Goal: Task Accomplishment & Management: Manage account settings

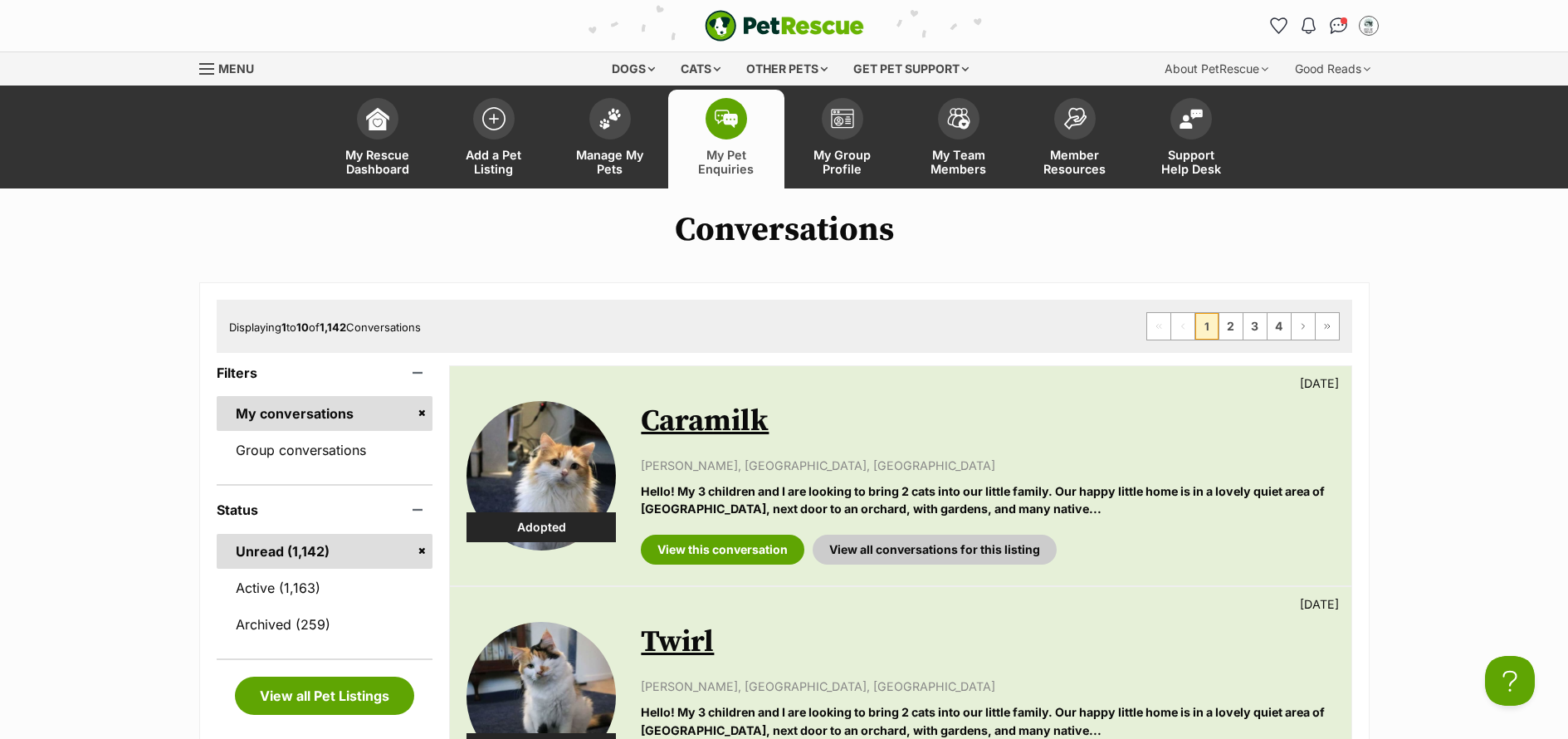
click at [591, 155] on span "Manage My Pets" at bounding box center [610, 162] width 75 height 28
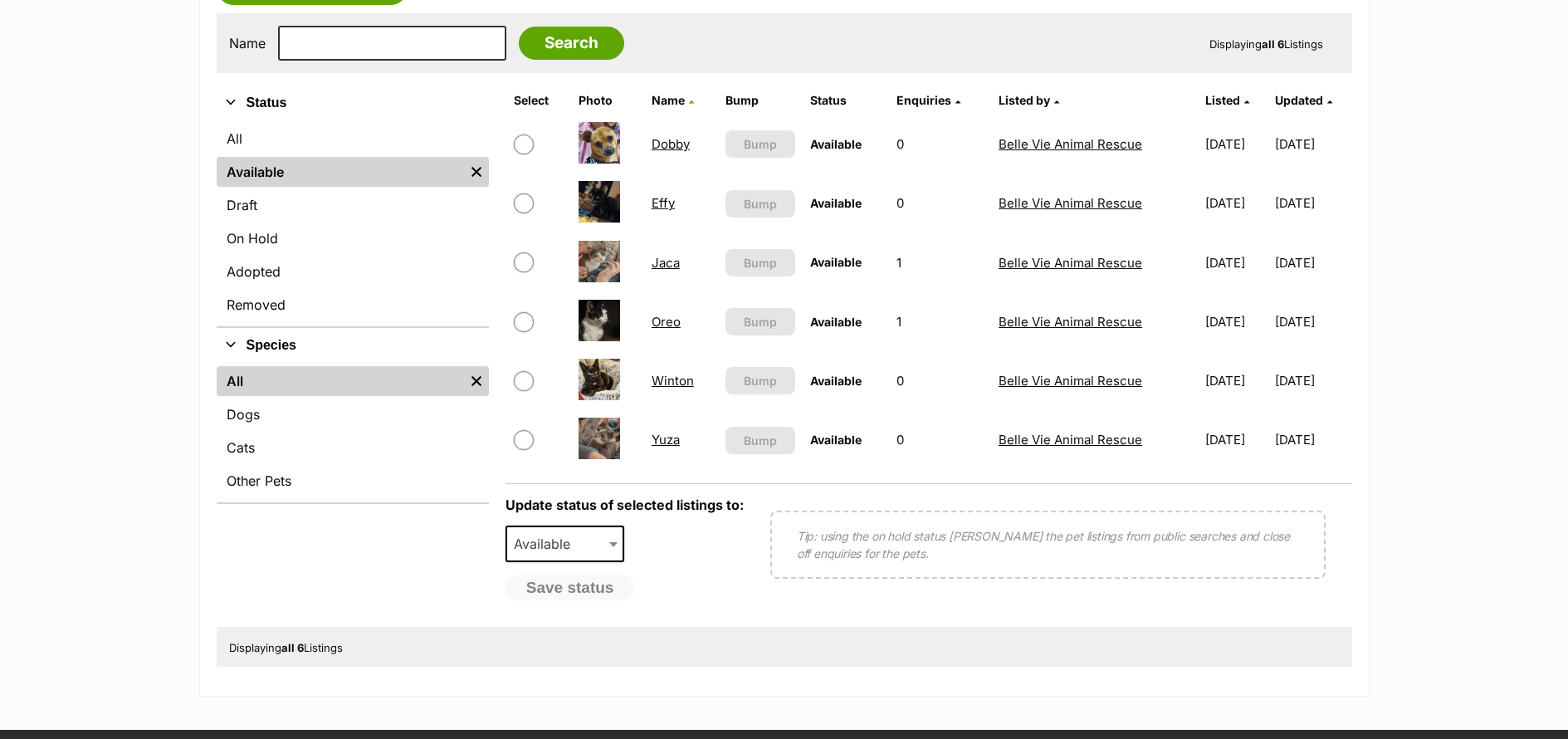
click at [669, 385] on link "Winton" at bounding box center [672, 380] width 43 height 16
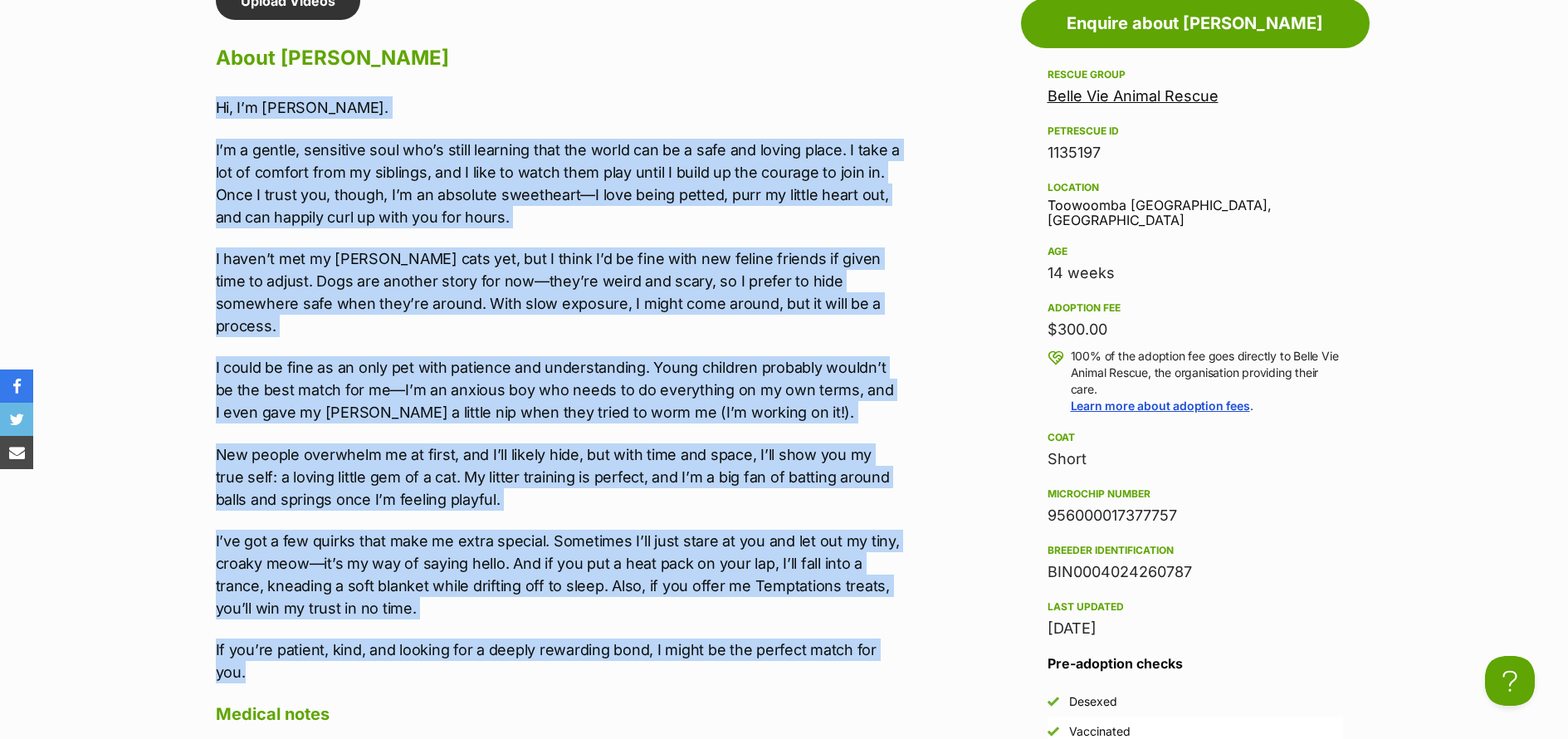
drag, startPoint x: 279, startPoint y: 641, endPoint x: 176, endPoint y: 108, distance: 542.9
copy div "Hi, I’m Winton. I’m a gentle, sensitive soul who’s still learning that the worl…"
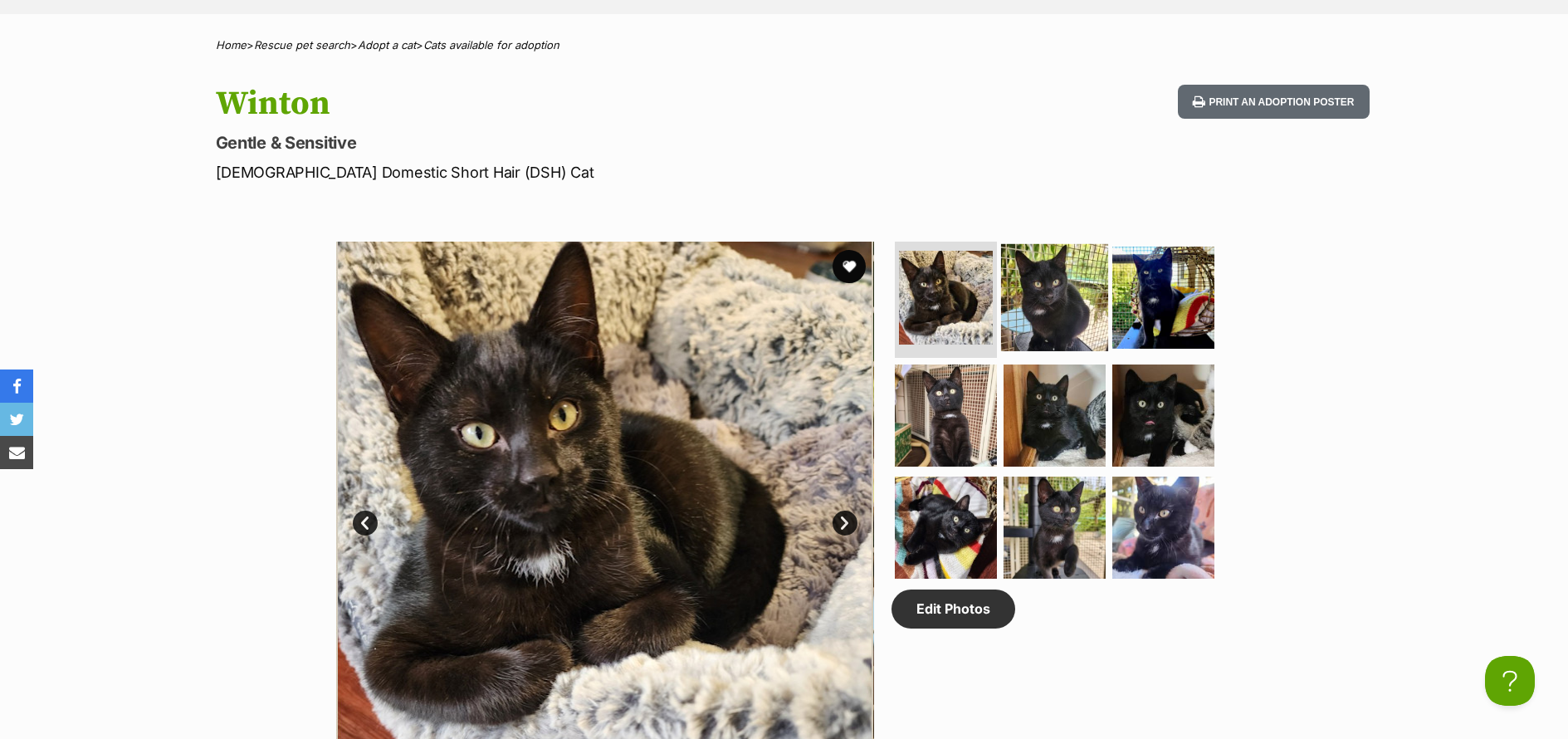
scroll to position [78, 0]
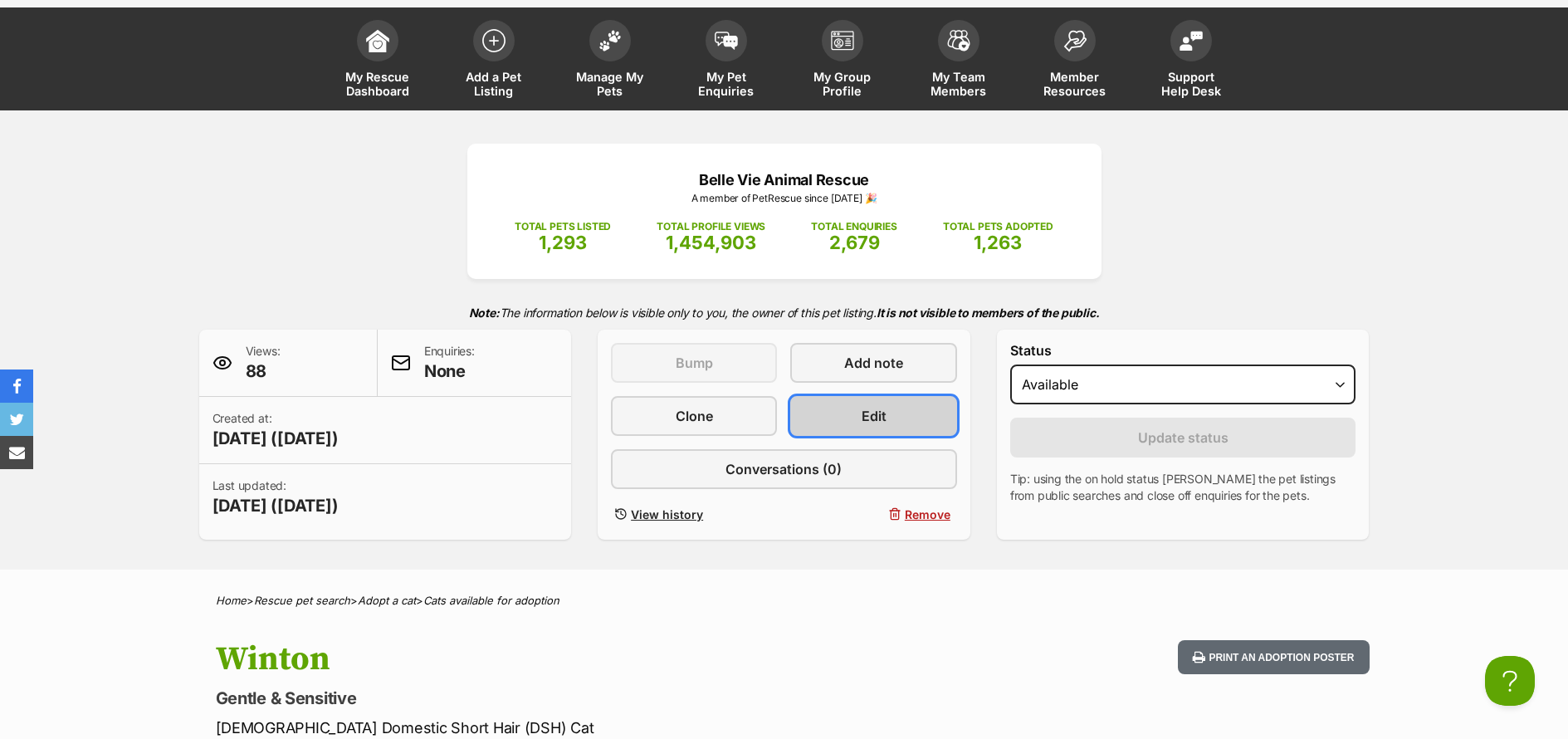
click at [888, 422] on link "Edit" at bounding box center [873, 416] width 166 height 40
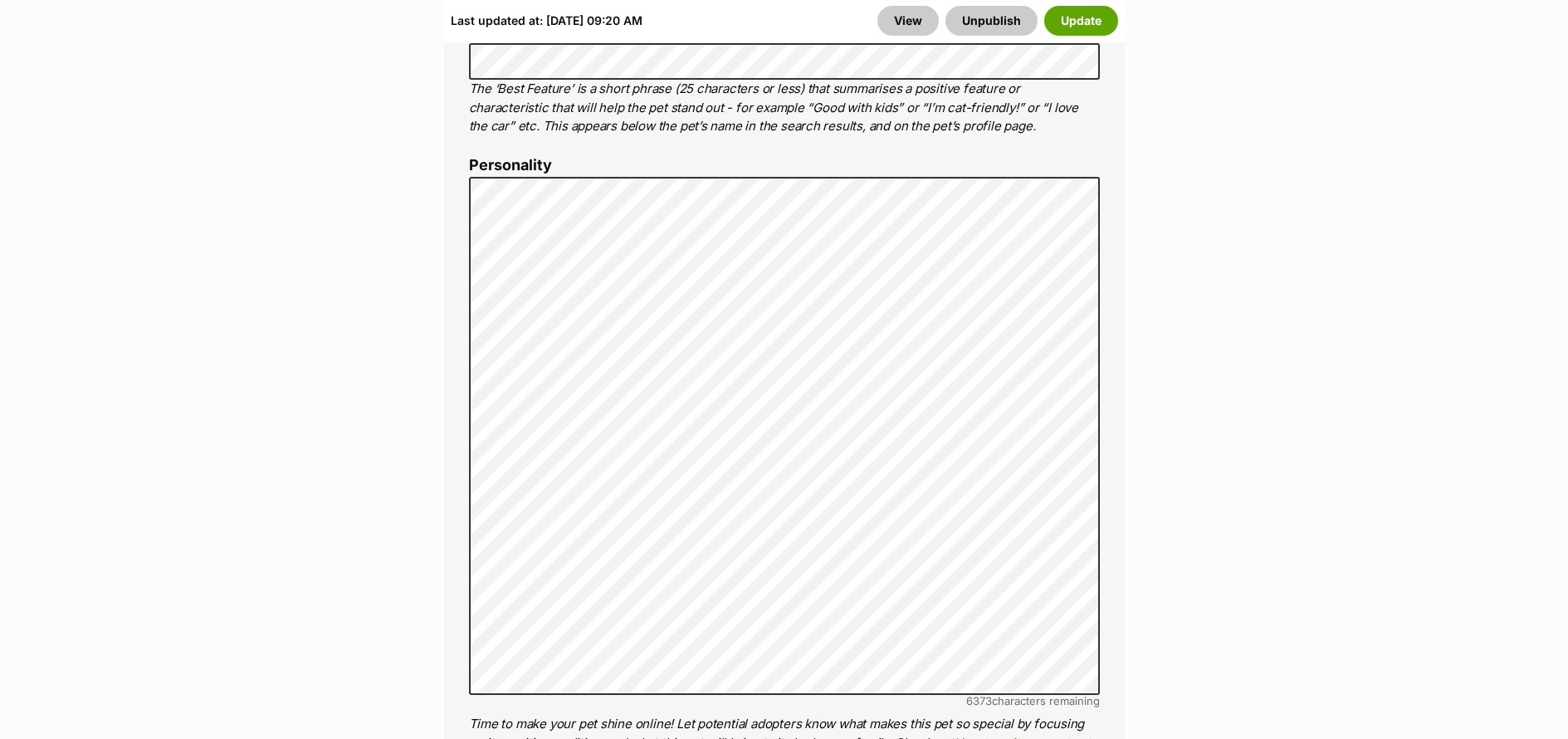
scroll to position [1458, 0]
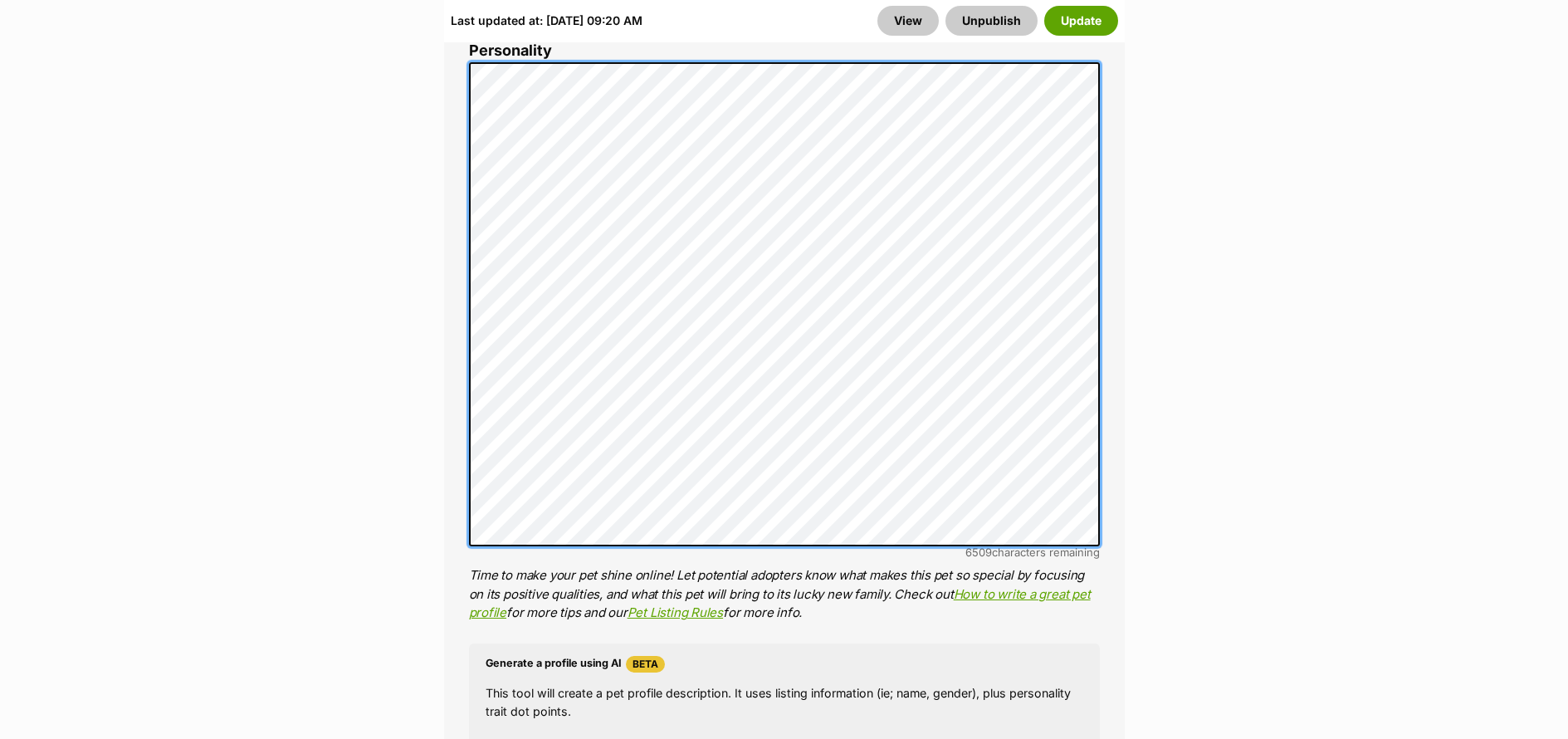
scroll to position [1404, 0]
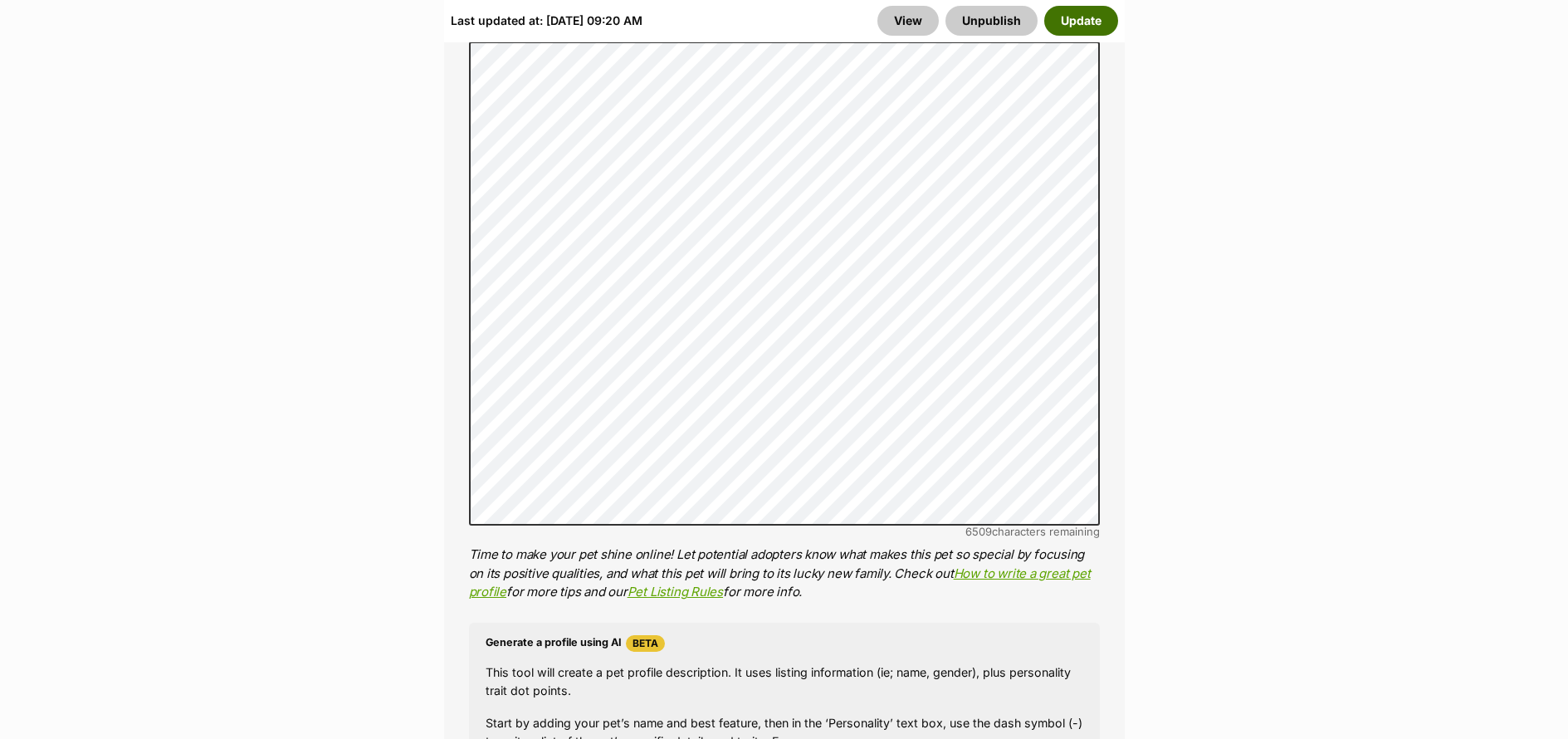
click at [1081, 32] on button "Update" at bounding box center [1081, 21] width 74 height 30
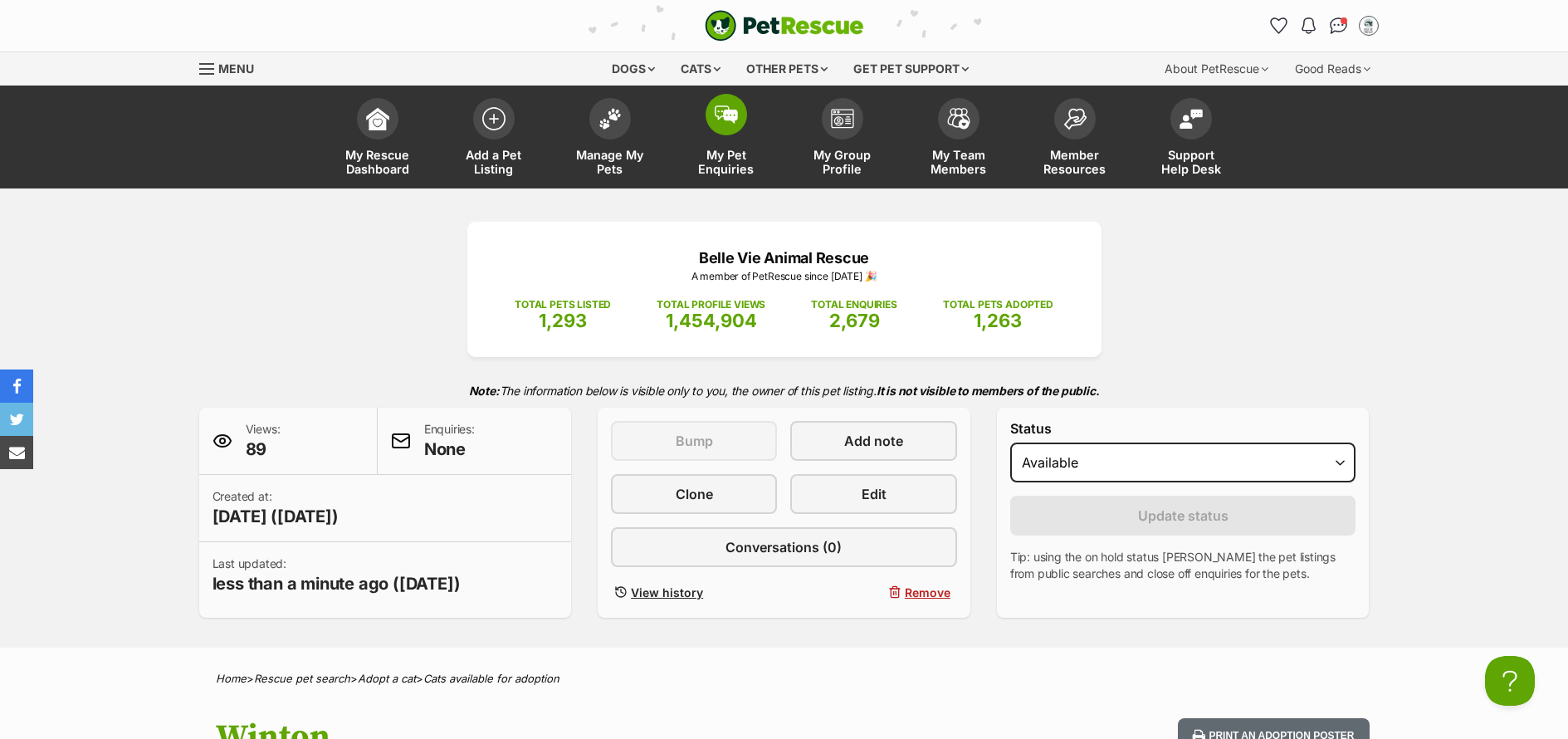
click at [727, 170] on span "My Pet Enquiries" at bounding box center [726, 162] width 75 height 28
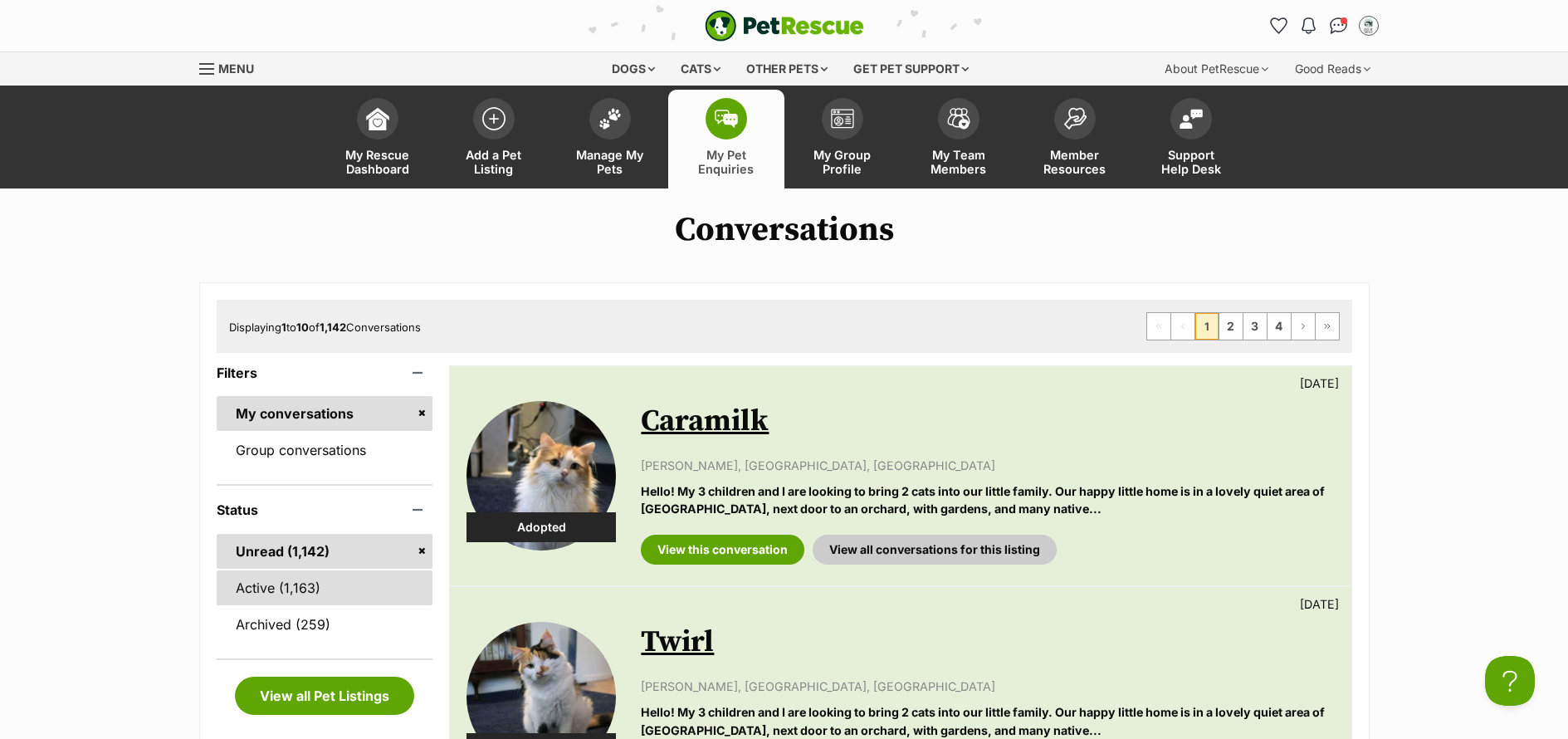
click at [321, 599] on link "Active (1,163)" at bounding box center [324, 588] width 216 height 35
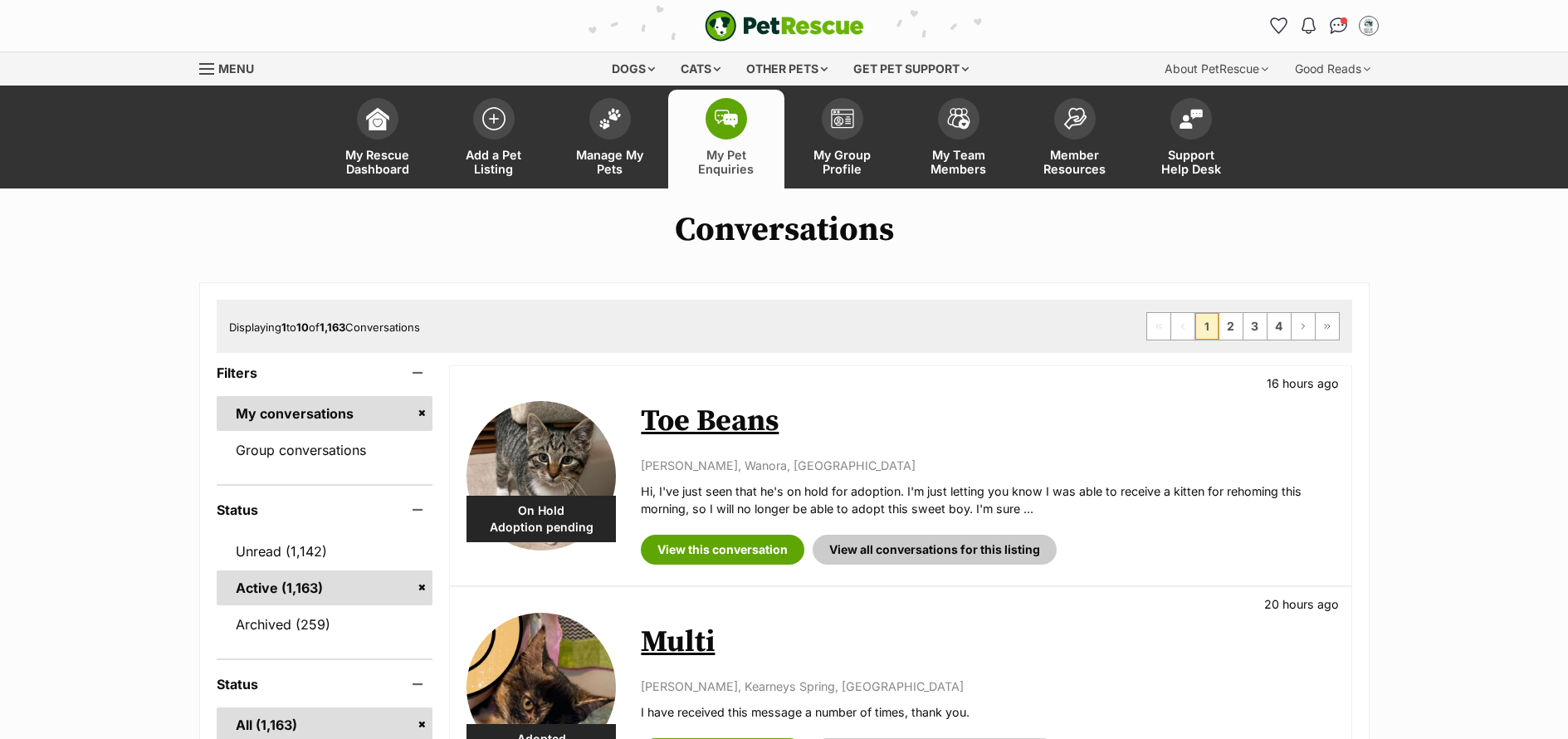
click at [265, 565] on link "Unread (1,142)" at bounding box center [324, 551] width 216 height 35
